Goal: Task Accomplishment & Management: Manage account settings

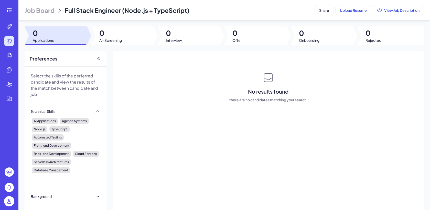
click at [53, 12] on span "Job Board" at bounding box center [40, 10] width 30 height 8
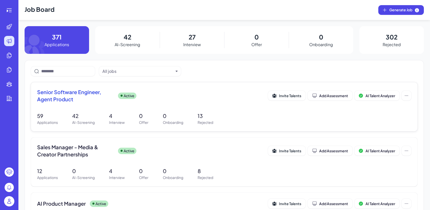
click at [150, 114] on div "59 Applications 42 AI-Screening 4 Interview 0 Offer 0 Onboarding 13 Rejected" at bounding box center [224, 118] width 375 height 13
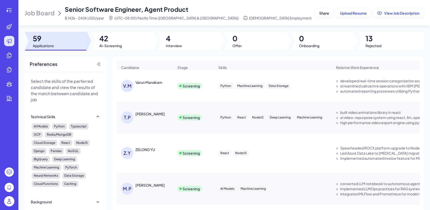
click at [118, 38] on span "42" at bounding box center [110, 38] width 23 height 9
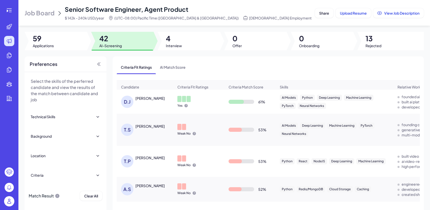
click at [38, 16] on span "Job Board" at bounding box center [40, 13] width 30 height 8
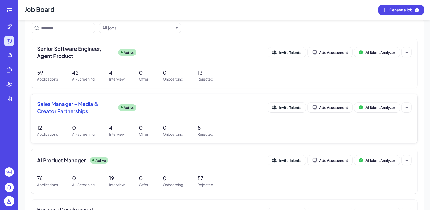
scroll to position [36, 0]
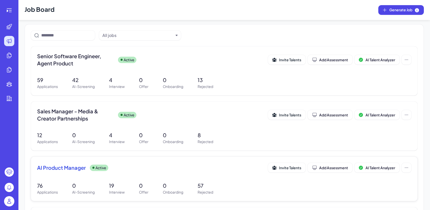
click at [141, 167] on div "AI Product Manager Active" at bounding box center [152, 167] width 231 height 7
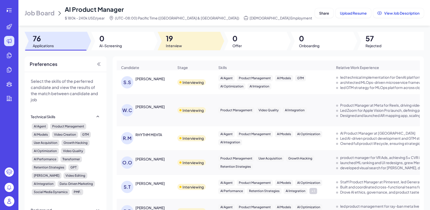
click at [180, 38] on span "19" at bounding box center [174, 38] width 16 height 9
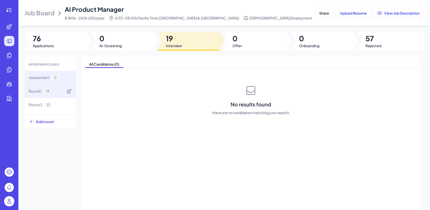
click at [63, 90] on div "Round 1 19" at bounding box center [50, 91] width 51 height 14
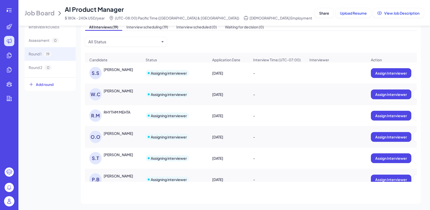
click at [117, 67] on div "[PERSON_NAME]" at bounding box center [118, 69] width 29 height 5
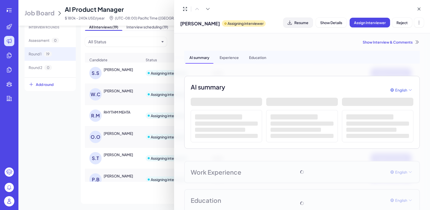
click at [301, 24] on span "Resume" at bounding box center [302, 22] width 14 height 5
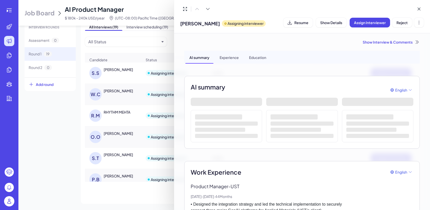
click at [117, 92] on div at bounding box center [215, 105] width 430 height 210
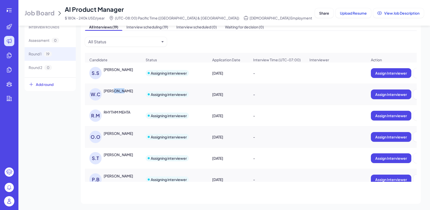
click at [117, 92] on div "[PERSON_NAME]" at bounding box center [118, 90] width 29 height 5
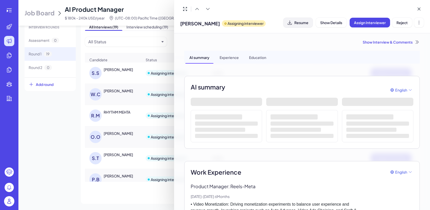
click at [300, 24] on span "Resume" at bounding box center [302, 22] width 14 height 5
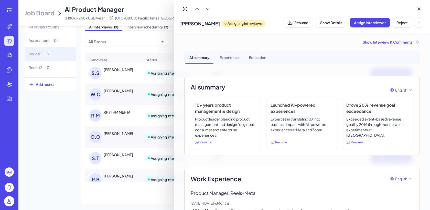
click at [124, 111] on div at bounding box center [215, 105] width 430 height 210
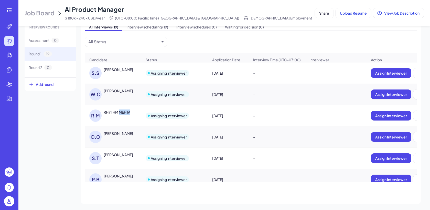
click at [124, 111] on div "RHYTHM MEHTA" at bounding box center [117, 111] width 27 height 5
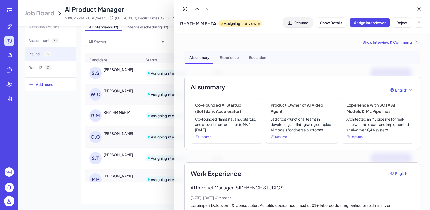
click at [301, 23] on span "Resume" at bounding box center [302, 22] width 14 height 5
click at [124, 136] on div at bounding box center [215, 105] width 430 height 210
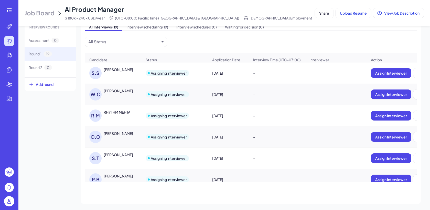
click at [124, 136] on div "[PERSON_NAME]" at bounding box center [123, 133] width 38 height 5
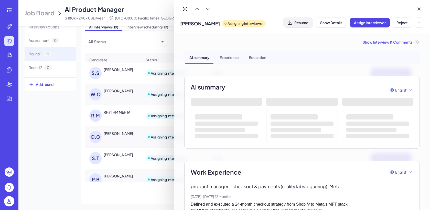
click at [303, 25] on button "Resume" at bounding box center [298, 23] width 29 height 10
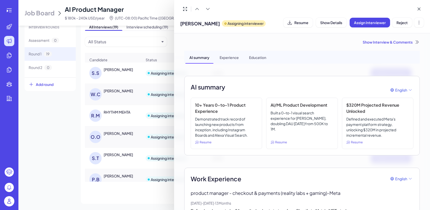
click at [130, 152] on div at bounding box center [215, 105] width 430 height 210
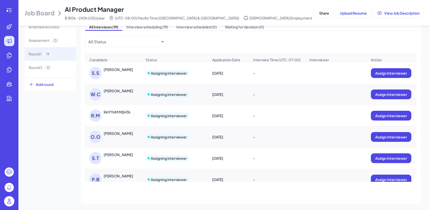
click at [130, 154] on div "[PERSON_NAME]" at bounding box center [118, 154] width 29 height 5
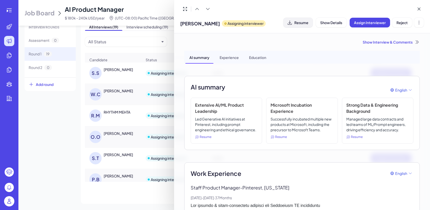
click at [296, 24] on span "Resume" at bounding box center [302, 22] width 14 height 5
click at [119, 170] on div at bounding box center [215, 105] width 430 height 210
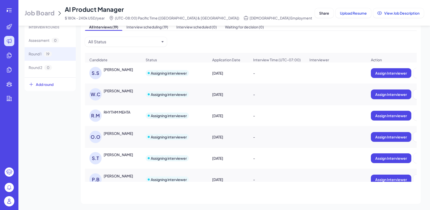
click at [123, 174] on div "[PERSON_NAME]" at bounding box center [118, 175] width 29 height 5
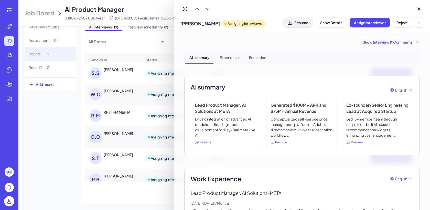
click at [301, 22] on span "Resume" at bounding box center [302, 22] width 14 height 5
click at [72, 171] on div at bounding box center [215, 105] width 430 height 210
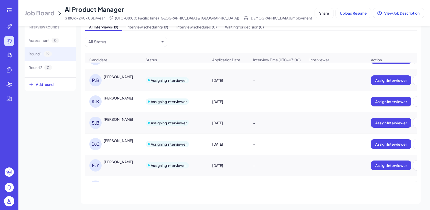
scroll to position [101, 0]
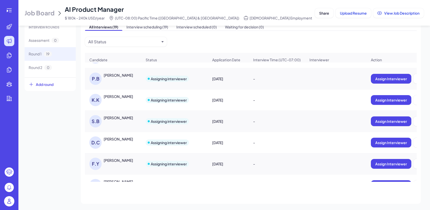
click at [124, 94] on div "[PERSON_NAME]" at bounding box center [118, 96] width 29 height 5
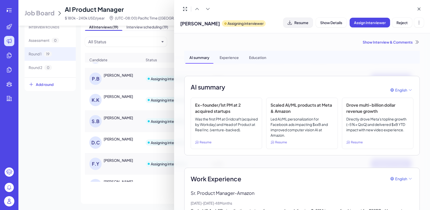
click at [301, 23] on span "Resume" at bounding box center [302, 22] width 14 height 5
click at [119, 119] on div at bounding box center [215, 105] width 430 height 210
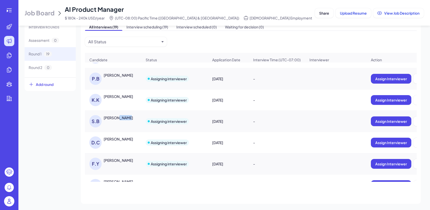
click at [119, 119] on div "[PERSON_NAME]" at bounding box center [118, 117] width 29 height 5
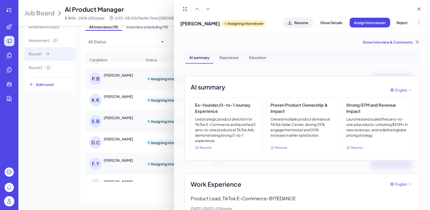
click at [301, 26] on button "Resume" at bounding box center [298, 23] width 29 height 10
click at [124, 136] on div at bounding box center [215, 105] width 430 height 210
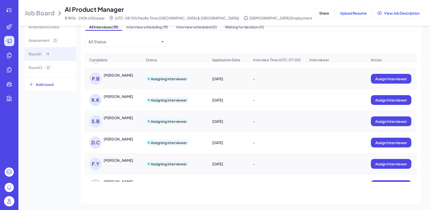
click at [133, 139] on div "[PERSON_NAME]" at bounding box center [118, 138] width 29 height 5
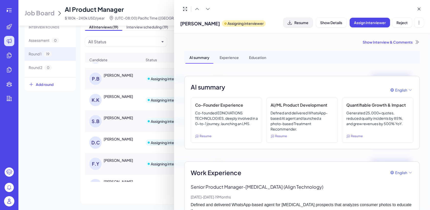
click at [298, 19] on button "Resume" at bounding box center [298, 23] width 29 height 10
click at [130, 152] on div at bounding box center [215, 105] width 430 height 210
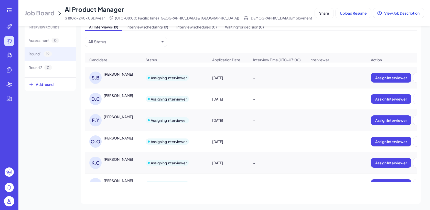
scroll to position [146, 0]
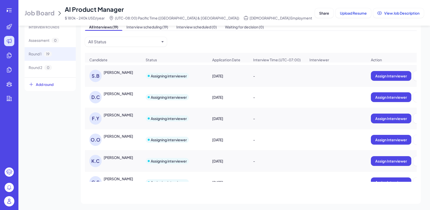
click at [119, 112] on div "[PERSON_NAME]" at bounding box center [118, 114] width 29 height 5
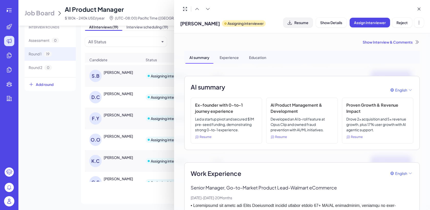
click at [301, 24] on span "Resume" at bounding box center [302, 22] width 14 height 5
click at [121, 138] on div at bounding box center [215, 105] width 430 height 210
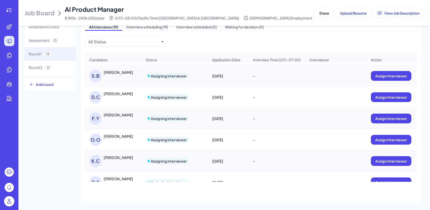
click at [121, 138] on div "[PERSON_NAME]" at bounding box center [118, 135] width 29 height 5
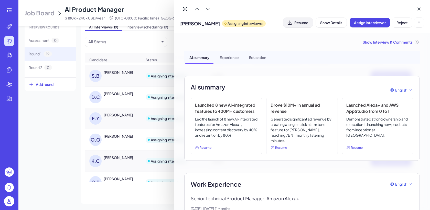
click at [309, 23] on span "Resume" at bounding box center [302, 22] width 14 height 5
click at [67, 150] on div at bounding box center [215, 105] width 430 height 210
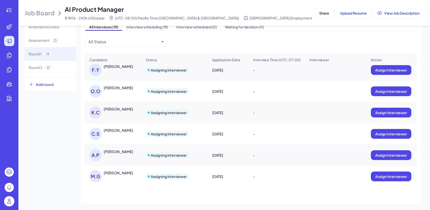
scroll to position [199, 0]
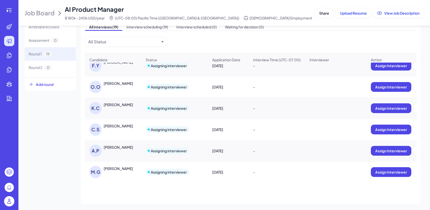
click at [123, 104] on div "[PERSON_NAME]" at bounding box center [118, 104] width 29 height 5
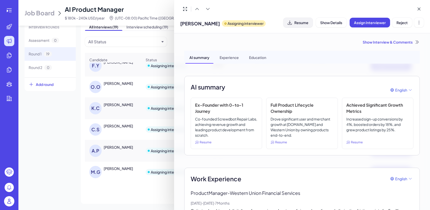
click at [302, 24] on span "Resume" at bounding box center [302, 22] width 14 height 5
click at [116, 129] on div at bounding box center [215, 105] width 430 height 210
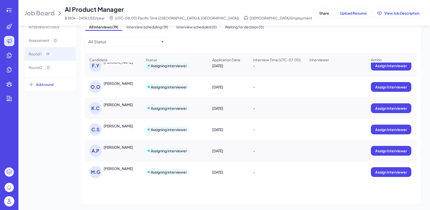
click at [116, 129] on div "C.S [PERSON_NAME]" at bounding box center [115, 129] width 53 height 12
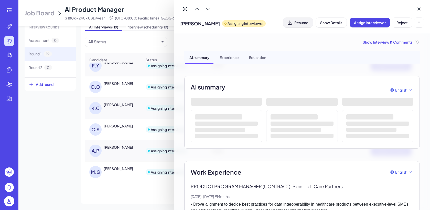
click at [299, 22] on span "Resume" at bounding box center [302, 22] width 14 height 5
click at [121, 147] on div at bounding box center [215, 105] width 430 height 210
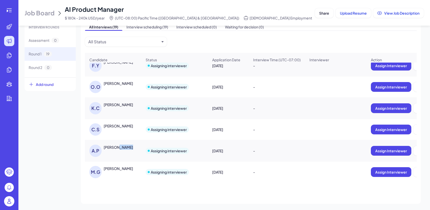
click at [121, 147] on div "[PERSON_NAME]" at bounding box center [118, 147] width 29 height 5
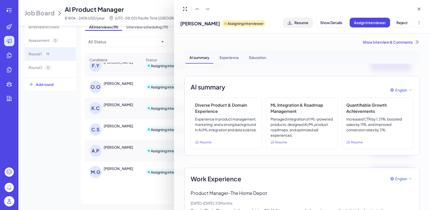
click at [301, 22] on span "Resume" at bounding box center [302, 22] width 14 height 5
click at [64, 159] on div at bounding box center [215, 105] width 430 height 210
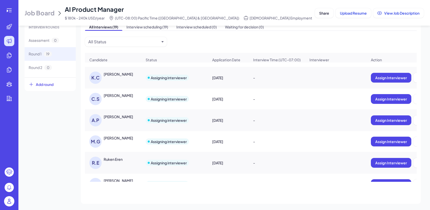
scroll to position [230, 0]
click at [125, 135] on div "[PERSON_NAME]" at bounding box center [113, 141] width 56 height 20
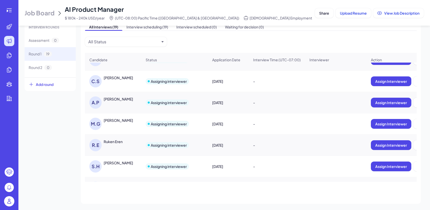
scroll to position [272, 0]
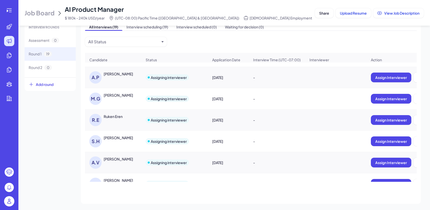
click at [129, 93] on div "[PERSON_NAME]" at bounding box center [118, 95] width 29 height 5
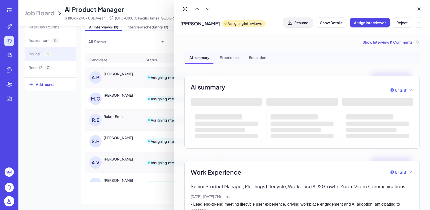
click at [296, 24] on span "Resume" at bounding box center [302, 22] width 14 height 5
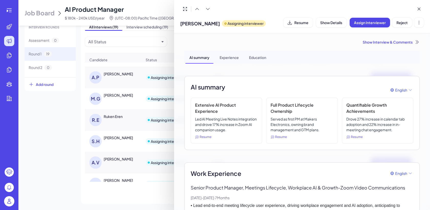
click at [119, 119] on div at bounding box center [215, 105] width 430 height 210
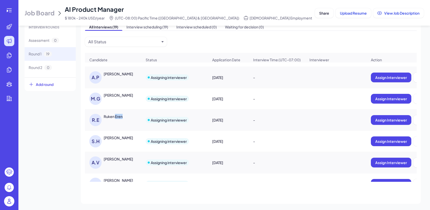
click at [119, 119] on div "Ruken Eren" at bounding box center [113, 116] width 19 height 5
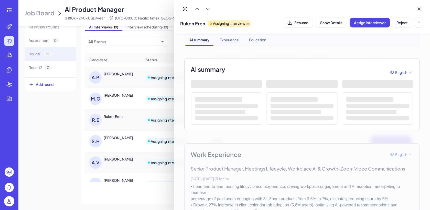
scroll to position [18, 0]
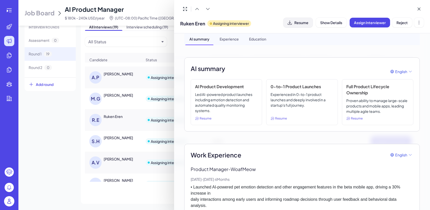
click at [306, 23] on span "Resume" at bounding box center [302, 22] width 14 height 5
click at [67, 141] on div at bounding box center [215, 105] width 430 height 210
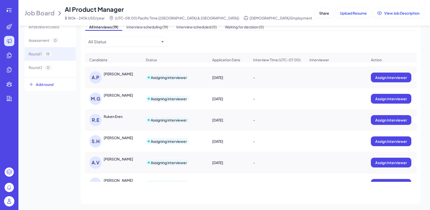
scroll to position [285, 0]
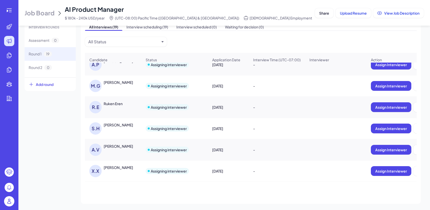
click at [124, 121] on div "[PERSON_NAME]" at bounding box center [113, 128] width 56 height 20
click at [126, 124] on div "[PERSON_NAME]" at bounding box center [118, 124] width 29 height 5
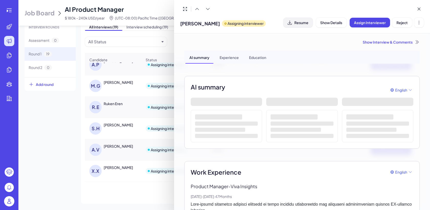
click at [303, 21] on span "Resume" at bounding box center [302, 22] width 14 height 5
click at [117, 148] on div at bounding box center [215, 105] width 430 height 210
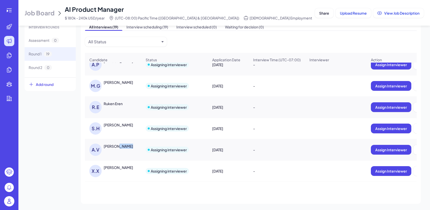
click at [117, 148] on div "[PERSON_NAME]" at bounding box center [118, 145] width 29 height 5
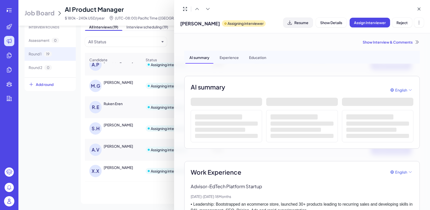
click at [299, 24] on span "Resume" at bounding box center [302, 22] width 14 height 5
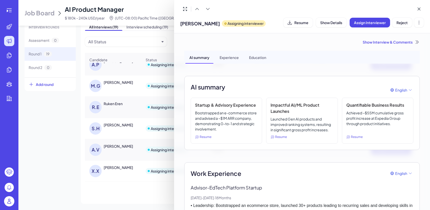
click at [110, 171] on div at bounding box center [215, 105] width 430 height 210
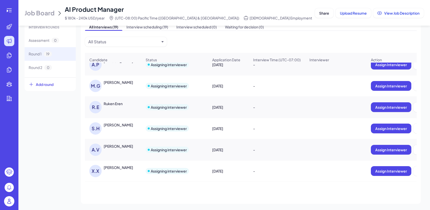
click at [110, 171] on div "X.X [PERSON_NAME]" at bounding box center [115, 171] width 53 height 12
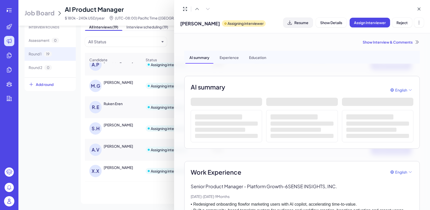
click at [302, 24] on span "Resume" at bounding box center [302, 22] width 14 height 5
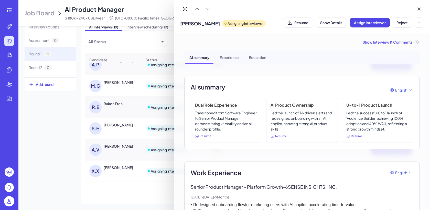
click at [61, 153] on div at bounding box center [215, 105] width 430 height 210
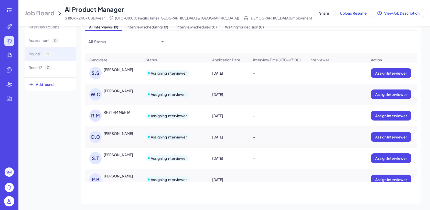
scroll to position [0, 0]
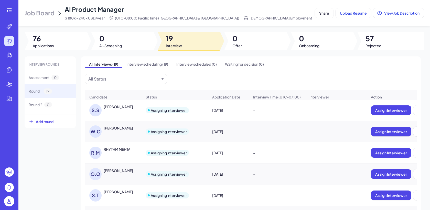
click at [35, 6] on div "Job Board AI Product Manager $ 180k - 240k USD/year (UTC-08:00) Pacific Time ([…" at bounding box center [169, 12] width 289 height 15
click at [38, 8] on div "Job Board AI Product Manager $ 180k - 240k USD/year (UTC-08:00) Pacific Time ([…" at bounding box center [169, 12] width 289 height 15
click at [43, 12] on span "Job Board" at bounding box center [40, 13] width 30 height 8
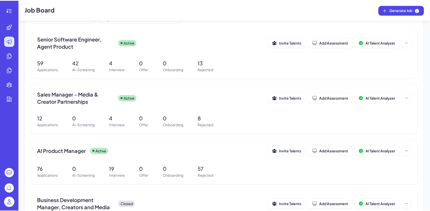
scroll to position [60, 0]
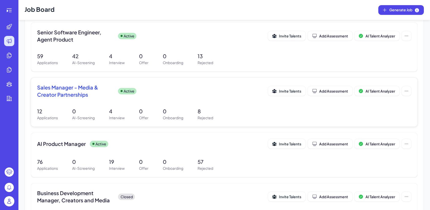
click at [119, 108] on p "4" at bounding box center [117, 111] width 16 height 8
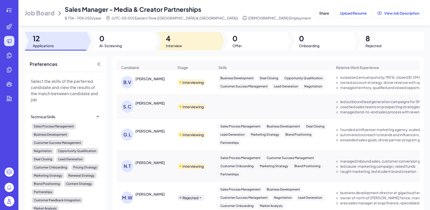
click at [182, 47] on div at bounding box center [189, 41] width 63 height 18
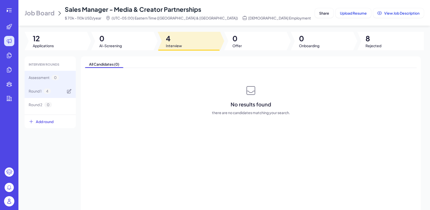
click at [55, 93] on div "Round 1 4" at bounding box center [50, 91] width 51 height 14
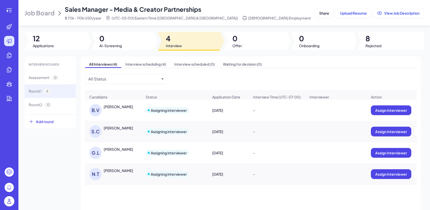
click at [125, 104] on div "[PERSON_NAME]" at bounding box center [118, 106] width 29 height 5
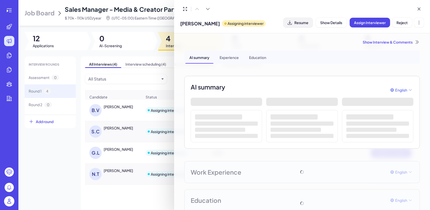
click at [298, 25] on button "Resume" at bounding box center [298, 23] width 29 height 10
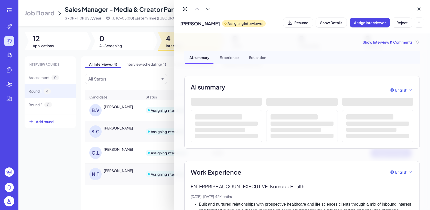
click at [120, 130] on div at bounding box center [215, 105] width 430 height 210
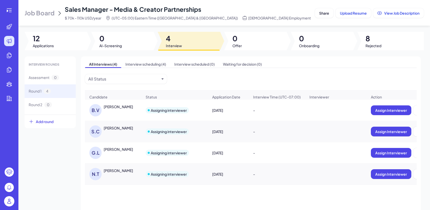
click at [120, 130] on div "[PERSON_NAME]" at bounding box center [123, 127] width 38 height 5
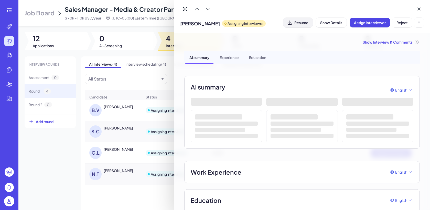
click at [304, 24] on span "Resume" at bounding box center [302, 22] width 14 height 5
click at [117, 152] on div at bounding box center [215, 105] width 430 height 210
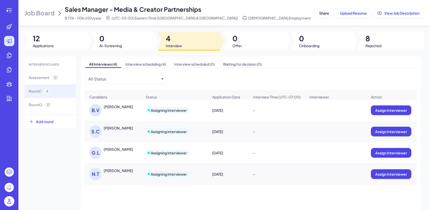
click at [117, 152] on div "[PERSON_NAME]" at bounding box center [123, 149] width 38 height 5
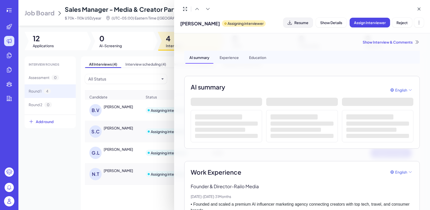
click at [308, 23] on span "Resume" at bounding box center [302, 22] width 14 height 5
click at [118, 171] on div at bounding box center [215, 105] width 430 height 210
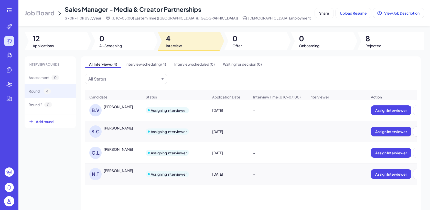
click at [112, 176] on div "[PERSON_NAME]" at bounding box center [115, 174] width 53 height 12
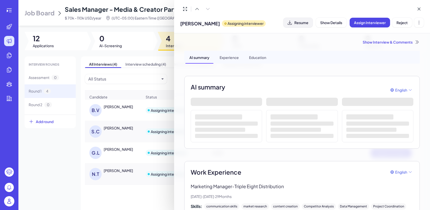
click at [302, 19] on button "Resume" at bounding box center [298, 23] width 29 height 10
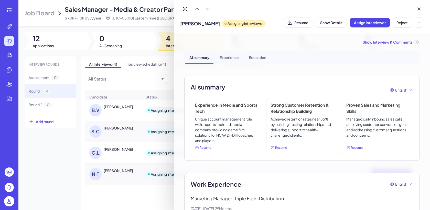
click at [172, 84] on div at bounding box center [215, 105] width 430 height 210
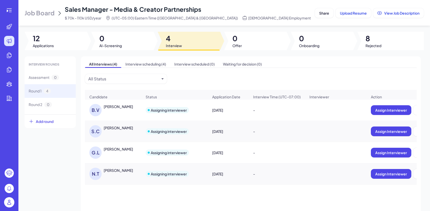
click at [43, 22] on header "Job Board Sales Manager - Media & Creator Partnerships $ 70k - 110k USD/year (U…" at bounding box center [224, 13] width 412 height 26
click at [39, 15] on span "Job Board" at bounding box center [40, 13] width 30 height 8
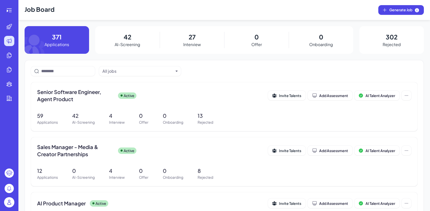
click at [8, 201] on img at bounding box center [9, 202] width 10 height 10
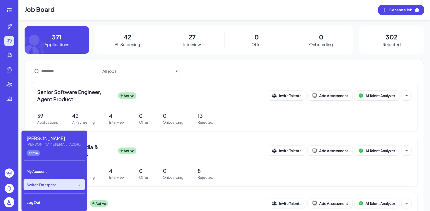
click at [42, 185] on span "Switch Enterprise" at bounding box center [42, 184] width 30 height 5
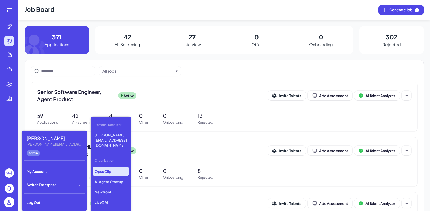
scroll to position [86, 0]
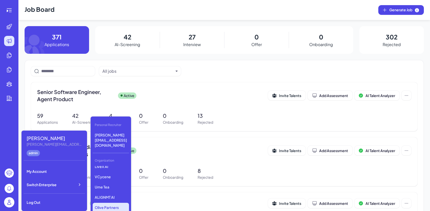
click at [119, 204] on p "Olive Partners Management" at bounding box center [111, 210] width 36 height 14
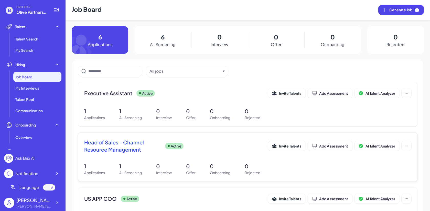
scroll to position [46, 0]
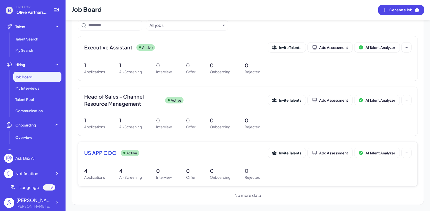
click at [206, 162] on div "US APP COO Active Invite Talents Add Assessment AI Talent Analyzer 4 Applicatio…" at bounding box center [248, 164] width 340 height 44
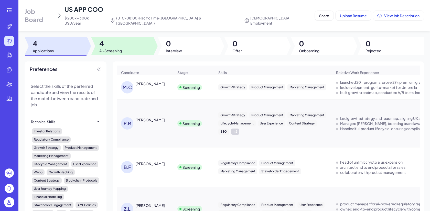
click at [126, 39] on div at bounding box center [122, 46] width 63 height 18
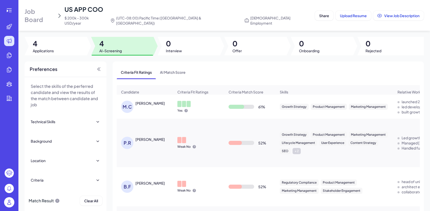
click at [133, 101] on div "M.C" at bounding box center [128, 107] width 14 height 12
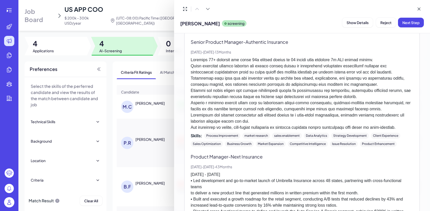
scroll to position [146, 0]
click at [133, 141] on div at bounding box center [215, 105] width 430 height 211
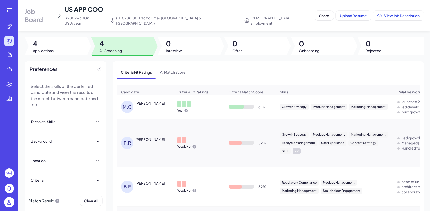
click at [133, 140] on div "P.R" at bounding box center [127, 143] width 12 height 12
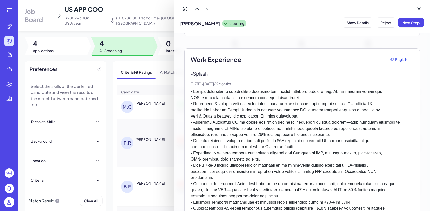
scroll to position [105, 0]
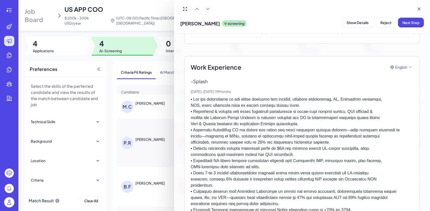
click at [133, 179] on div at bounding box center [215, 105] width 430 height 211
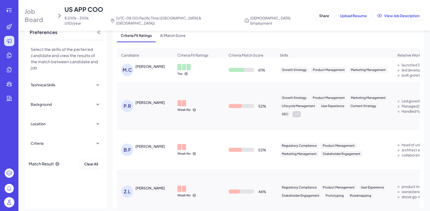
scroll to position [40, 0]
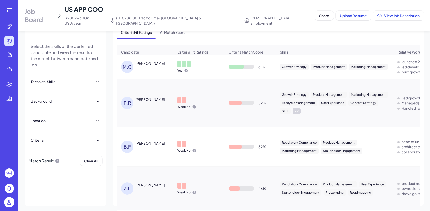
click at [47, 9] on span "Job Board" at bounding box center [40, 15] width 30 height 16
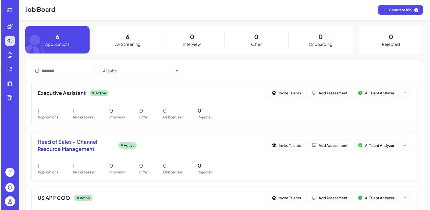
scroll to position [46, 0]
